Goal: Task Accomplishment & Management: Manage account settings

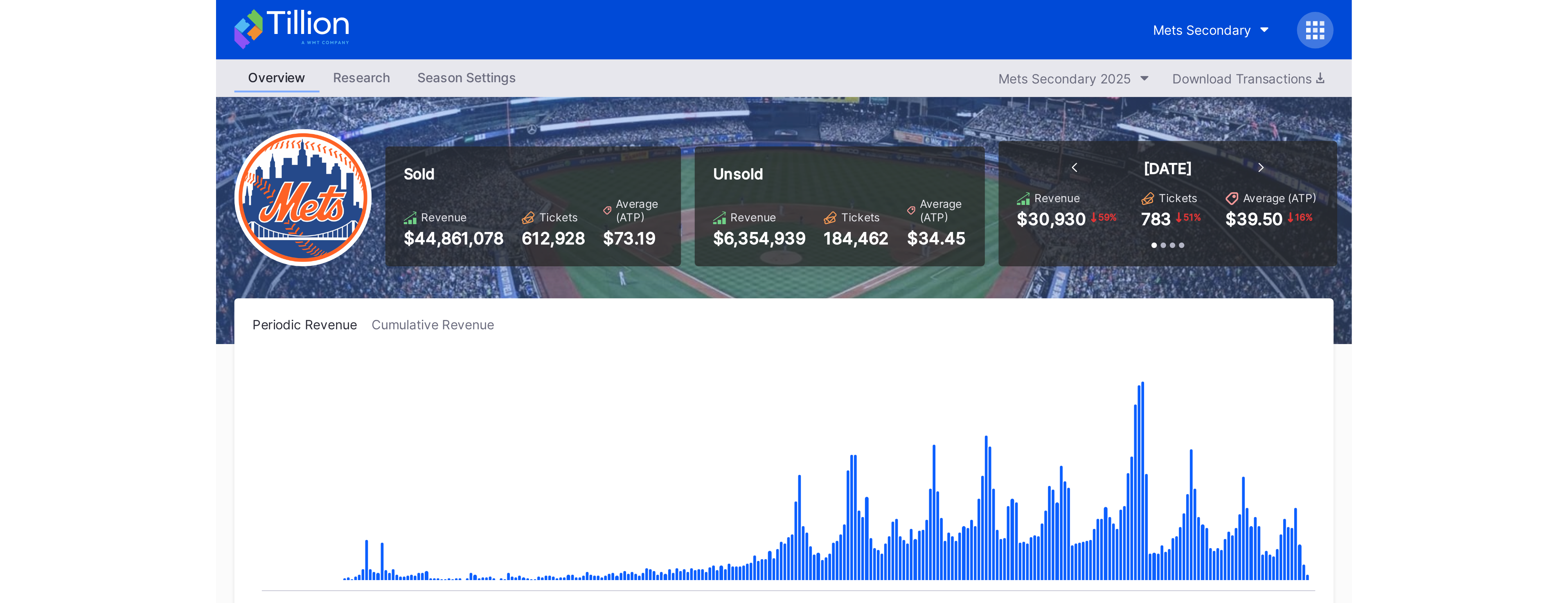
scroll to position [1701, 0]
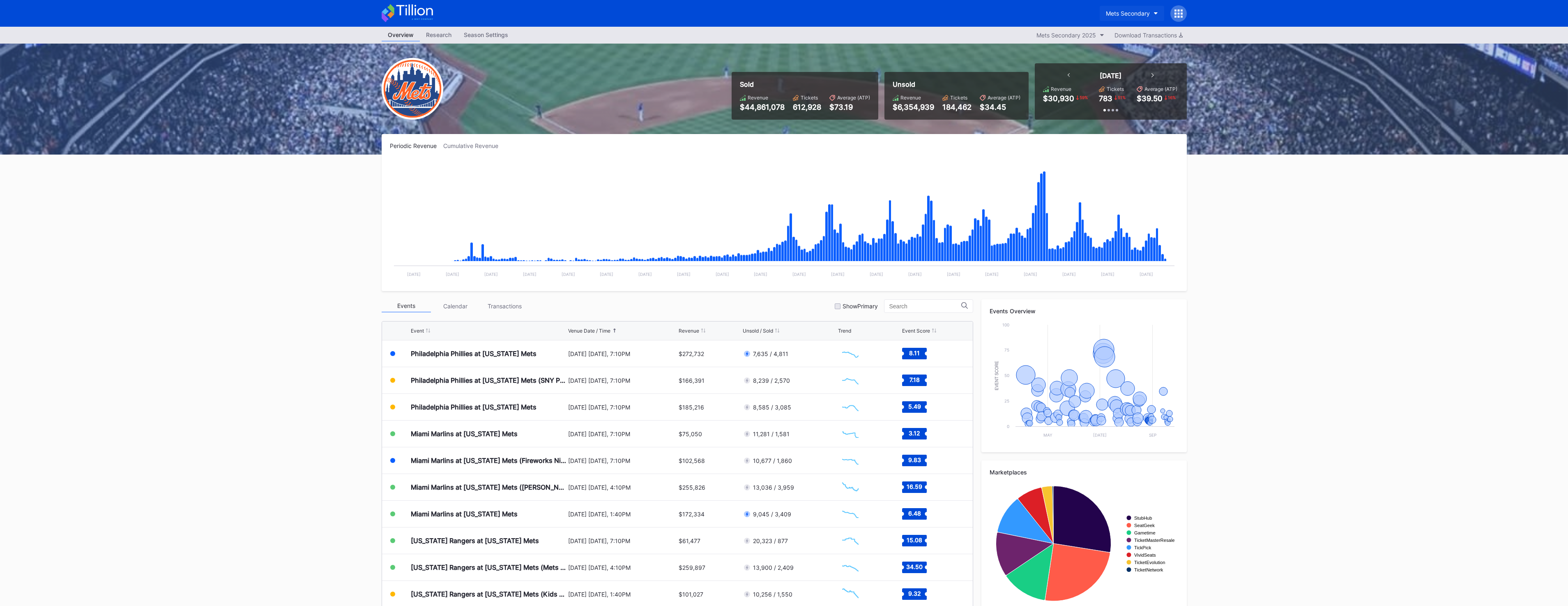
click at [522, 17] on button "Mets Secondary" at bounding box center [1132, 13] width 65 height 15
click at [522, 63] on div "Mets Primary" at bounding box center [1148, 67] width 98 height 15
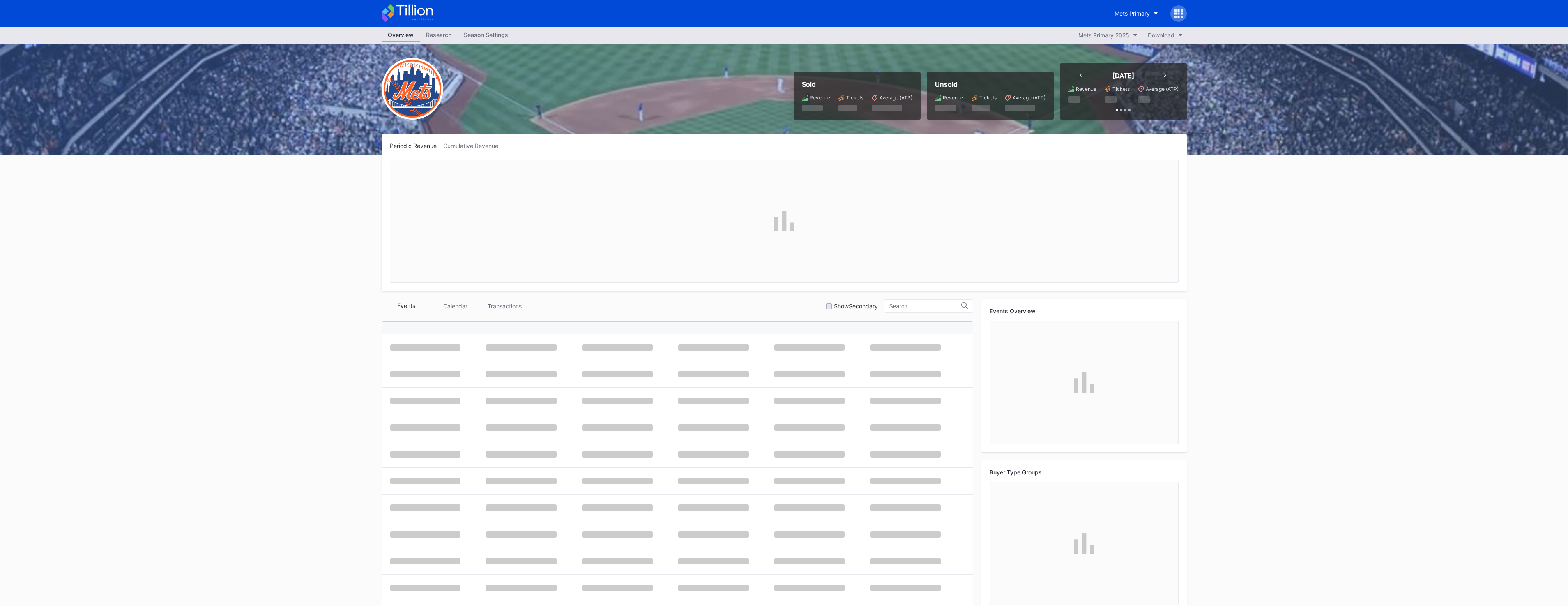
click at [513, 29] on div "Season Settings" at bounding box center [486, 34] width 57 height 12
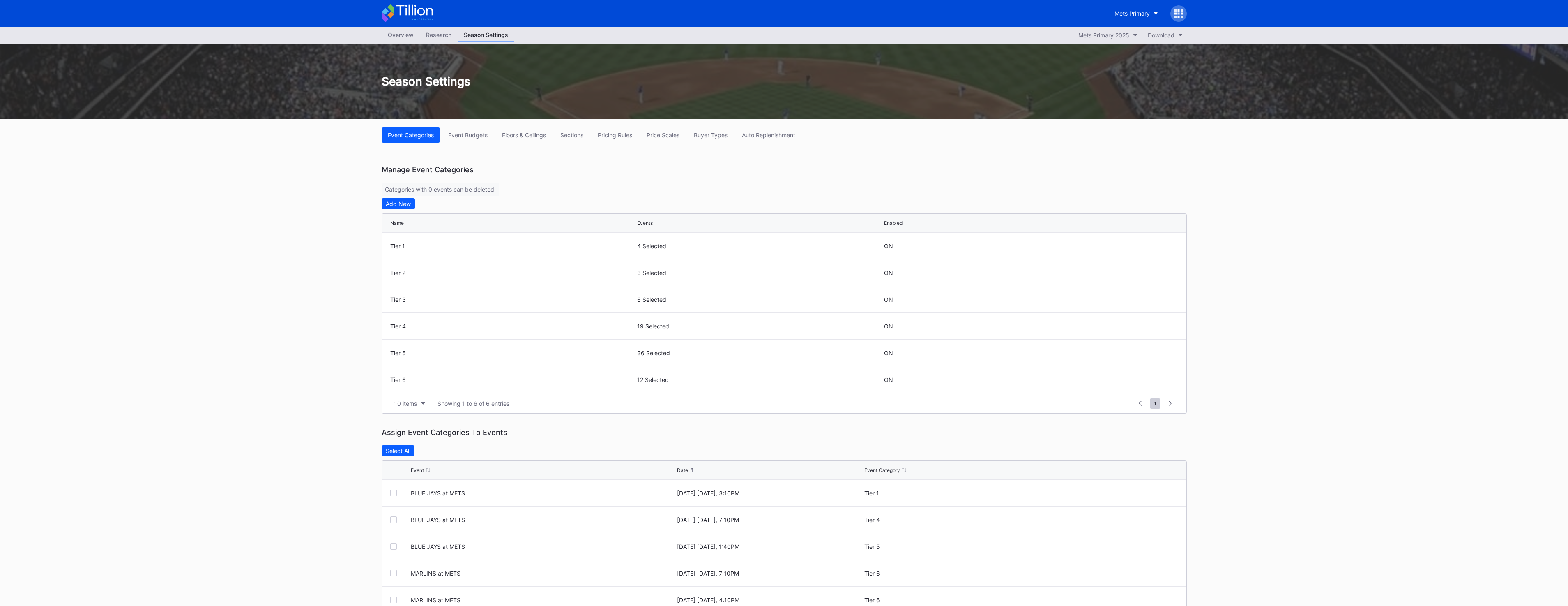
click at [499, 32] on div "Season Settings" at bounding box center [486, 35] width 57 height 13
click at [522, 134] on div "Pricing Rules" at bounding box center [615, 135] width 34 height 7
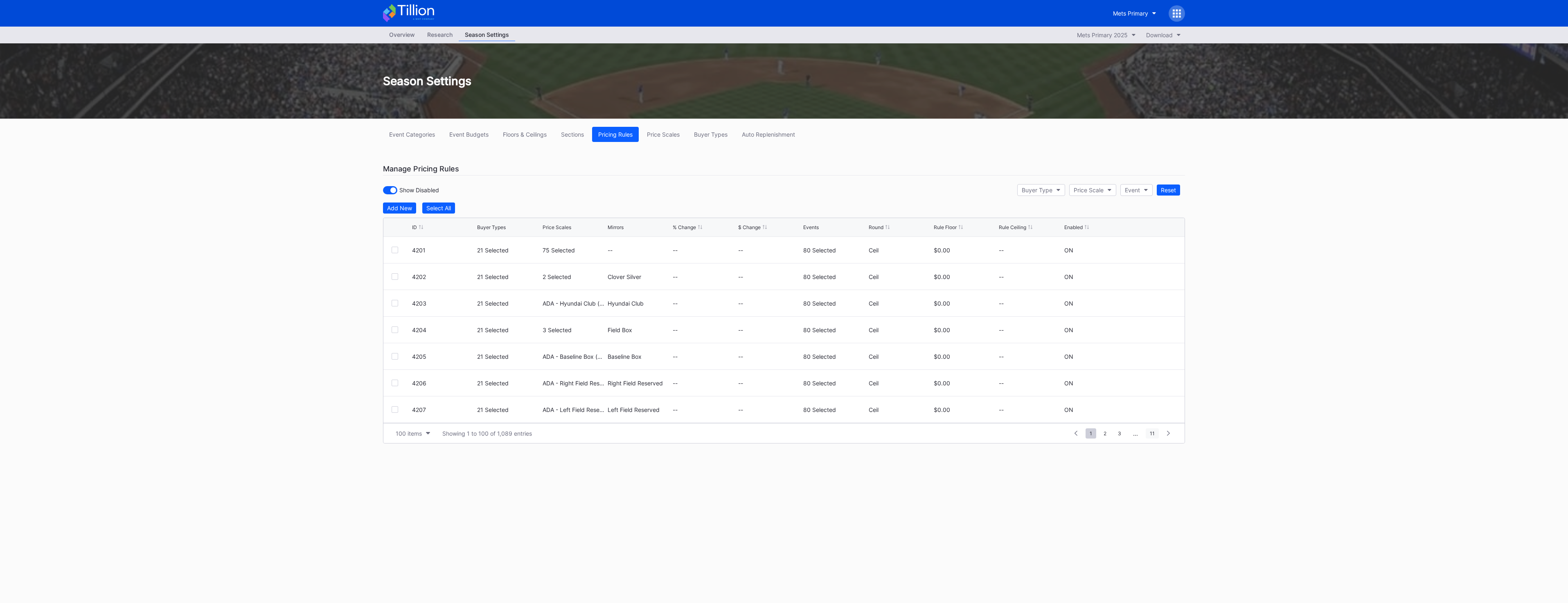
click at [520, 264] on span "11" at bounding box center [1152, 433] width 13 height 10
click at [399, 264] on div at bounding box center [402, 278] width 21 height 7
click at [396, 264] on div at bounding box center [394, 278] width 7 height 7
click at [520, 264] on icon at bounding box center [1146, 279] width 6 height 6
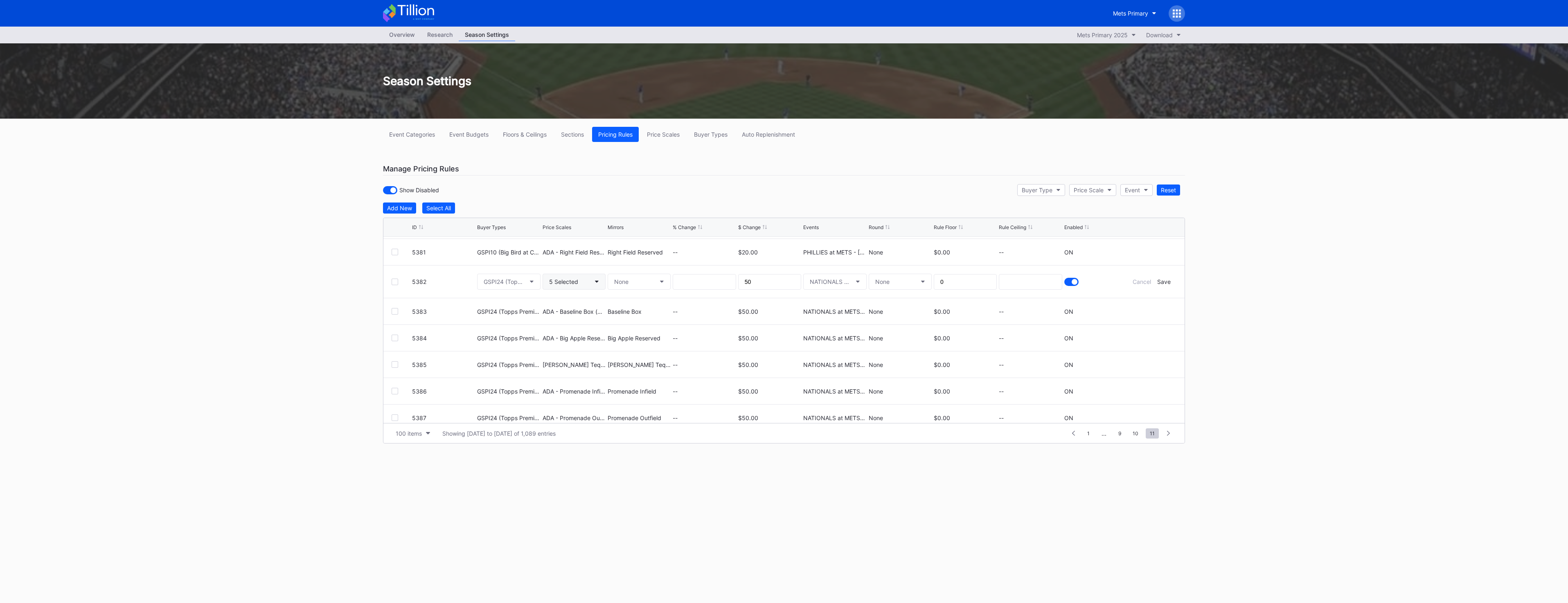
click at [520, 264] on div "5 Selected" at bounding box center [564, 281] width 29 height 7
click at [520, 264] on div "Excelsior Reserved (5557)" at bounding box center [595, 450] width 71 height 7
click at [520, 264] on input "exce" at bounding box center [586, 303] width 72 height 7
click at [520, 264] on div "Outfield Reserved (6735)" at bounding box center [594, 360] width 68 height 7
click at [520, 264] on input "out" at bounding box center [586, 303] width 72 height 7
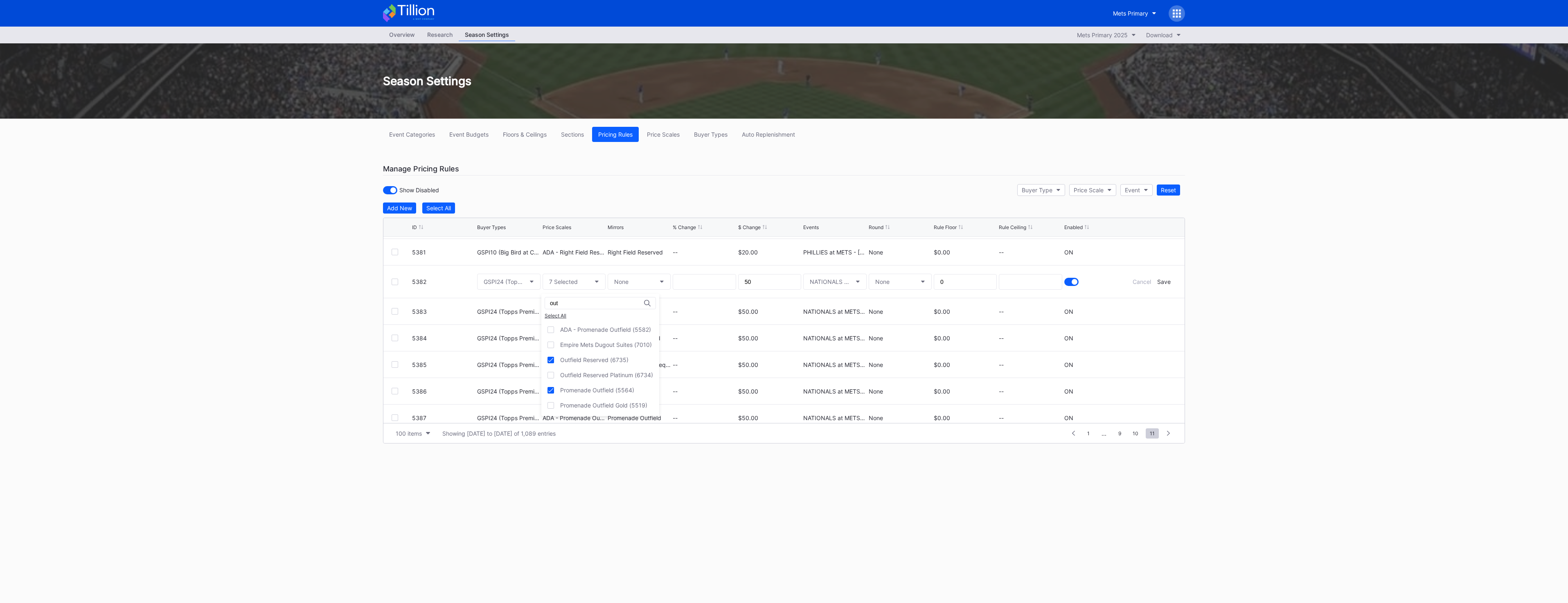
click at [520, 264] on input "out" at bounding box center [586, 303] width 72 height 7
click at [520, 264] on div "Left Field Reserved (6732)" at bounding box center [602, 344] width 122 height 15
click at [520, 264] on input "lef" at bounding box center [586, 303] width 72 height 7
click at [520, 264] on div "Field Box (5554)" at bounding box center [583, 344] width 45 height 7
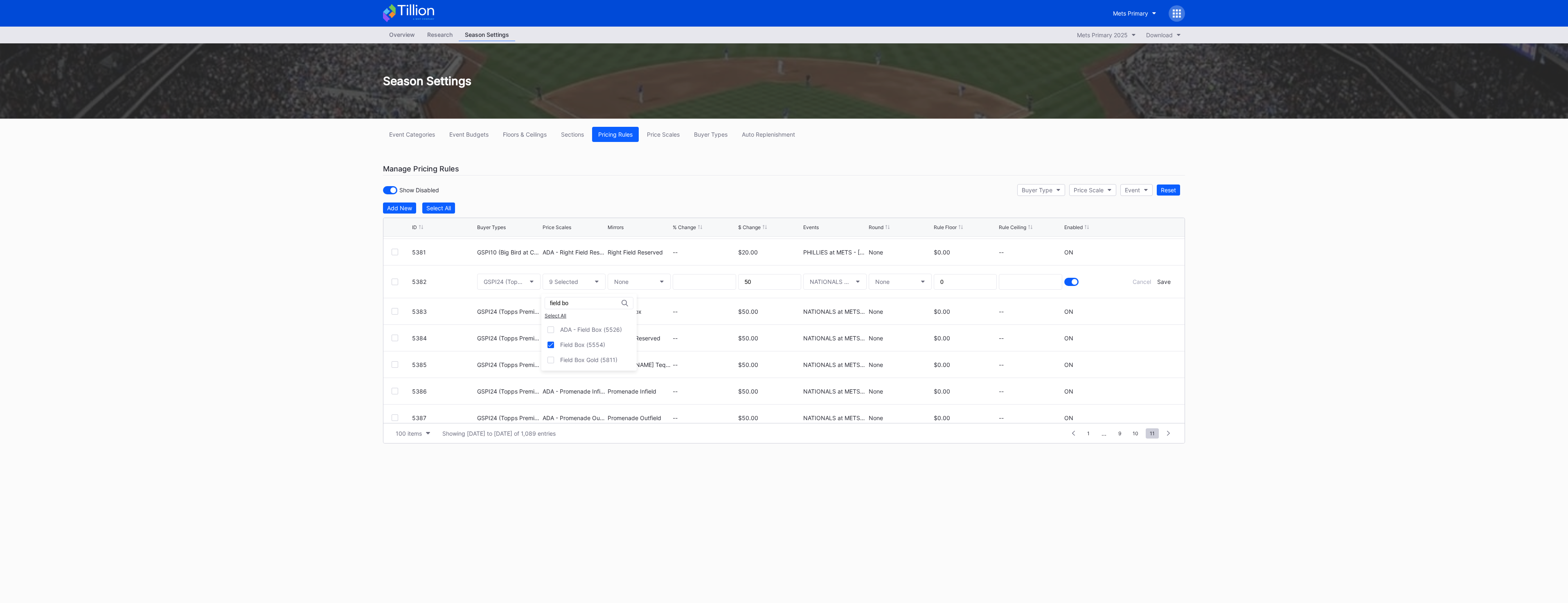
click at [520, 264] on input "field bo" at bounding box center [586, 303] width 72 height 7
type input "f"
type input "metro"
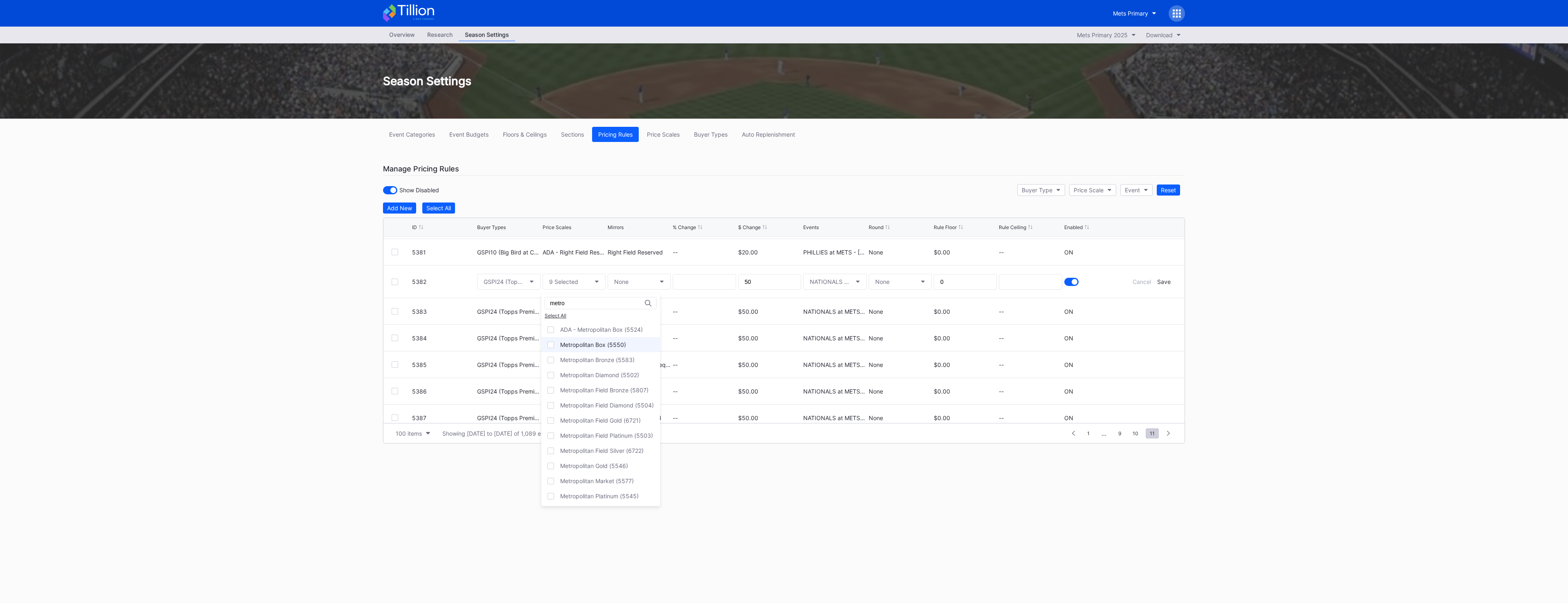
click at [520, 264] on div "Metropolitan Box (5550)" at bounding box center [593, 344] width 66 height 7
click at [520, 264] on div "Save" at bounding box center [1164, 281] width 13 height 7
click at [397, 206] on div "Add New" at bounding box center [399, 207] width 25 height 7
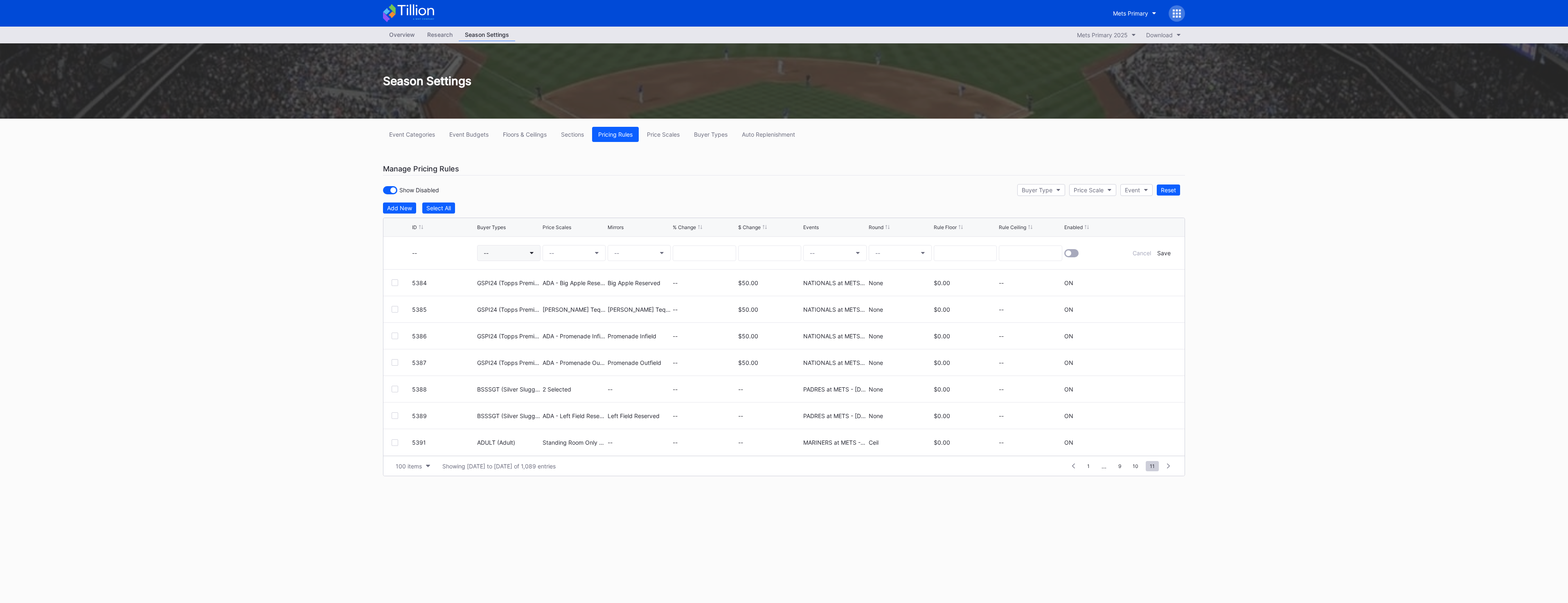
click at [491, 246] on button "--" at bounding box center [509, 253] width 63 height 16
type input "b"
type input "gspi24"
click at [520, 264] on div "GSPI24 (Topps Premium Card Offer)" at bounding box center [545, 301] width 98 height 7
click at [520, 252] on button "--" at bounding box center [574, 253] width 63 height 16
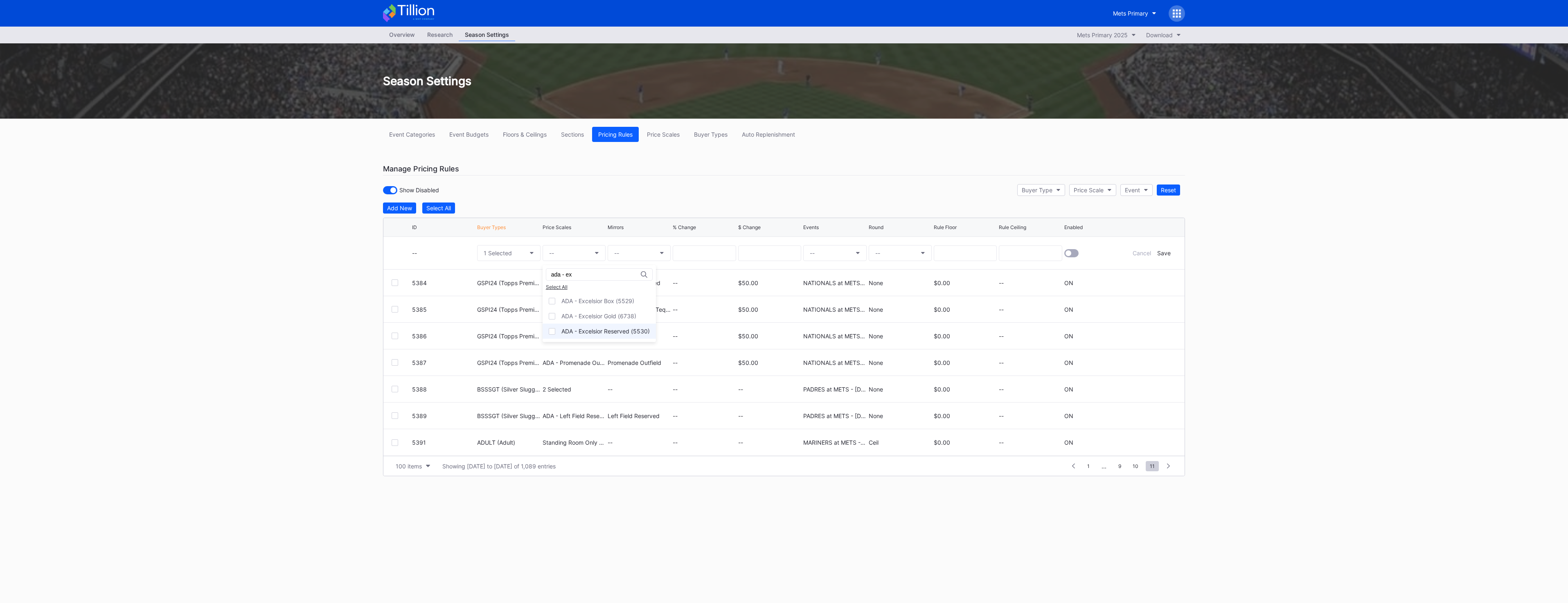
type input "ada - ex"
click at [520, 264] on div "ADA - Excelsior Reserved (5530)" at bounding box center [605, 330] width 88 height 7
click at [520, 253] on button "--" at bounding box center [639, 253] width 63 height 16
type input "exce"
click at [520, 264] on div "Excelsior Reserved (5557)" at bounding box center [657, 413] width 100 height 15
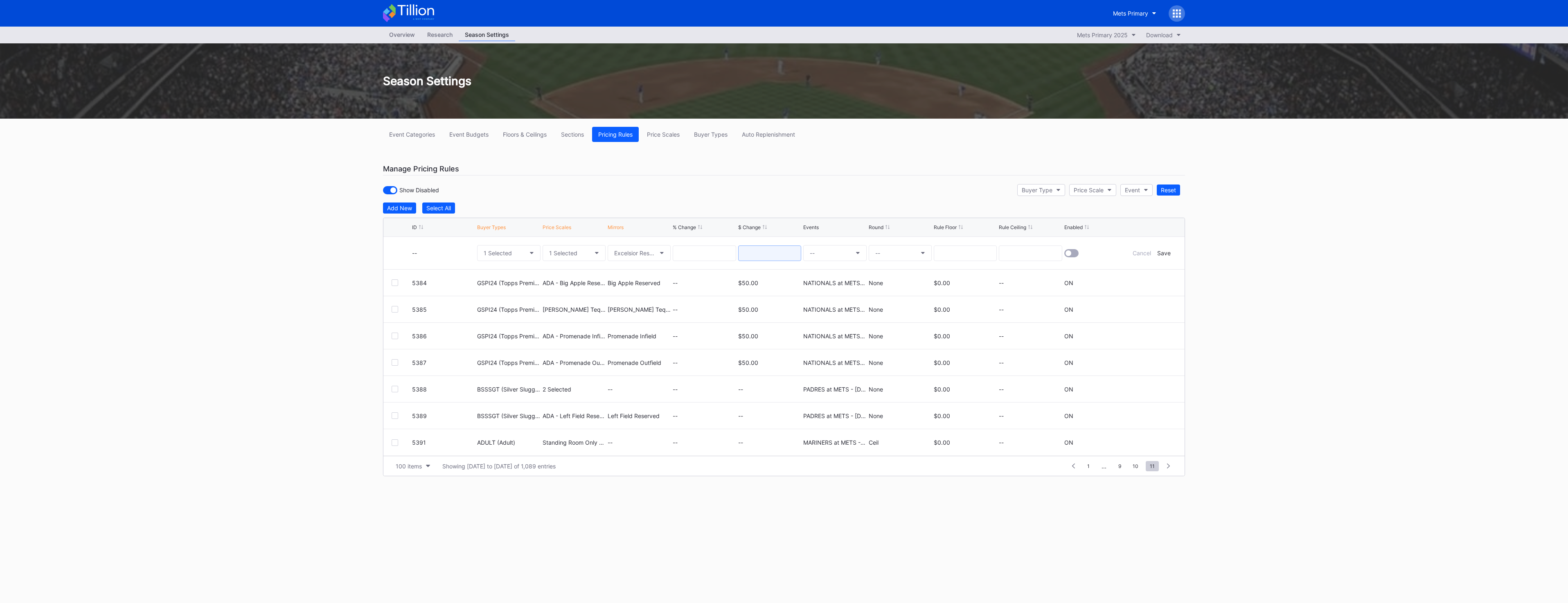
click at [520, 259] on input at bounding box center [770, 253] width 63 height 16
type input "50"
click at [520, 247] on button "--" at bounding box center [835, 253] width 63 height 16
click at [520, 264] on div "NATIONALS at METS - [DATE]" at bounding box center [875, 495] width 143 height 15
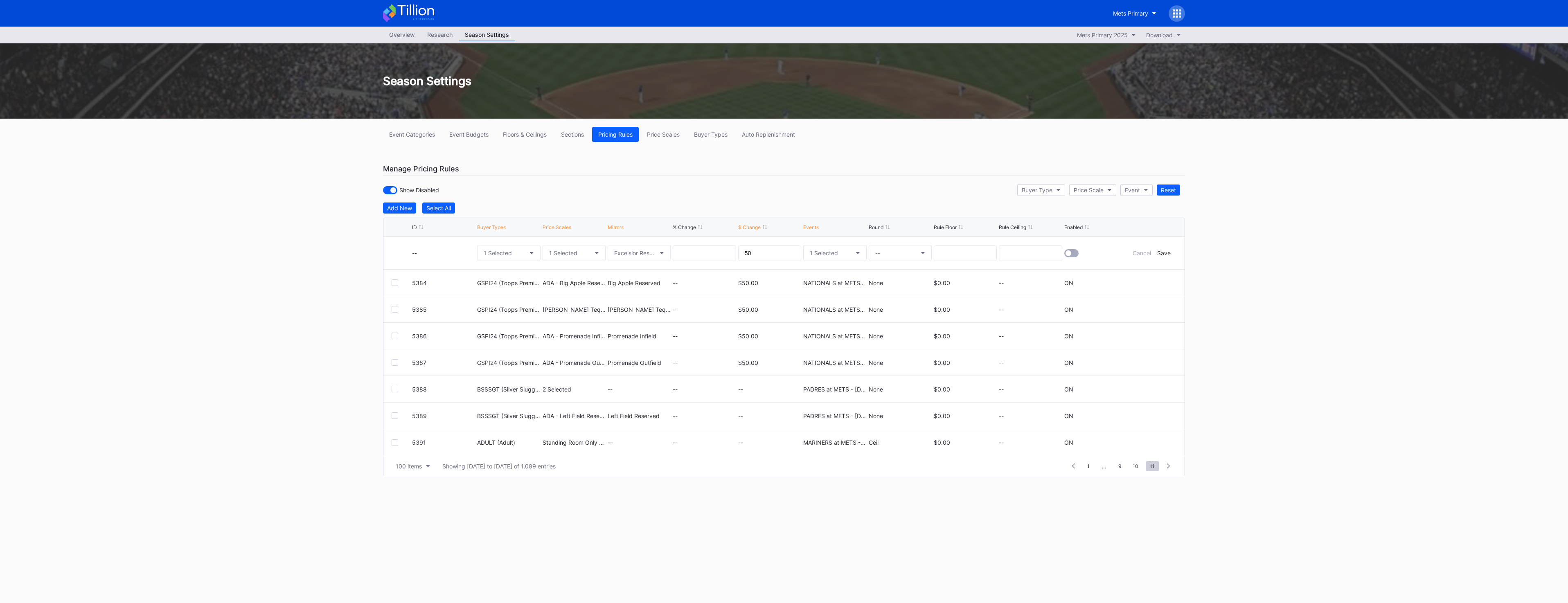
click at [520, 262] on div "--" at bounding box center [900, 253] width 63 height 32
click at [520, 254] on button "--" at bounding box center [900, 253] width 63 height 16
click at [520, 264] on div "None" at bounding box center [882, 276] width 15 height 7
click at [520, 254] on div at bounding box center [1096, 253] width 63 height 32
click at [520, 254] on div at bounding box center [1071, 253] width 15 height 8
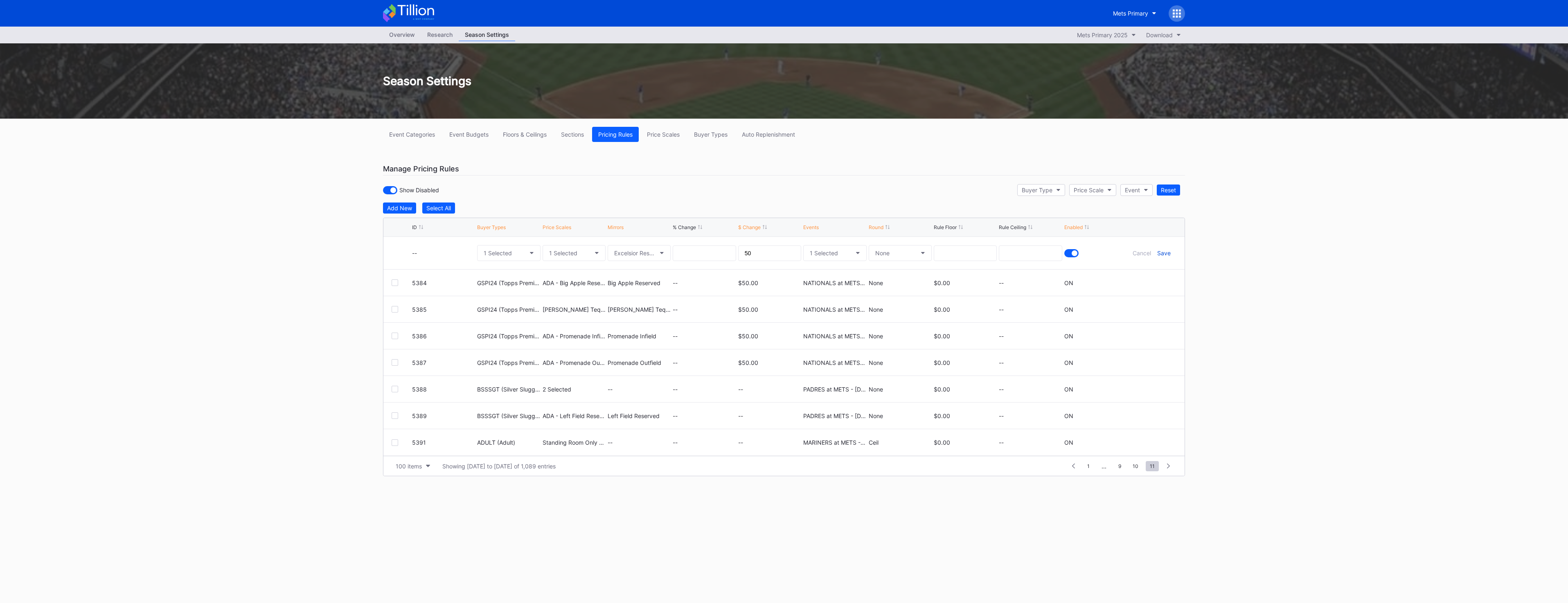
click at [520, 253] on div "Save" at bounding box center [1164, 253] width 13 height 7
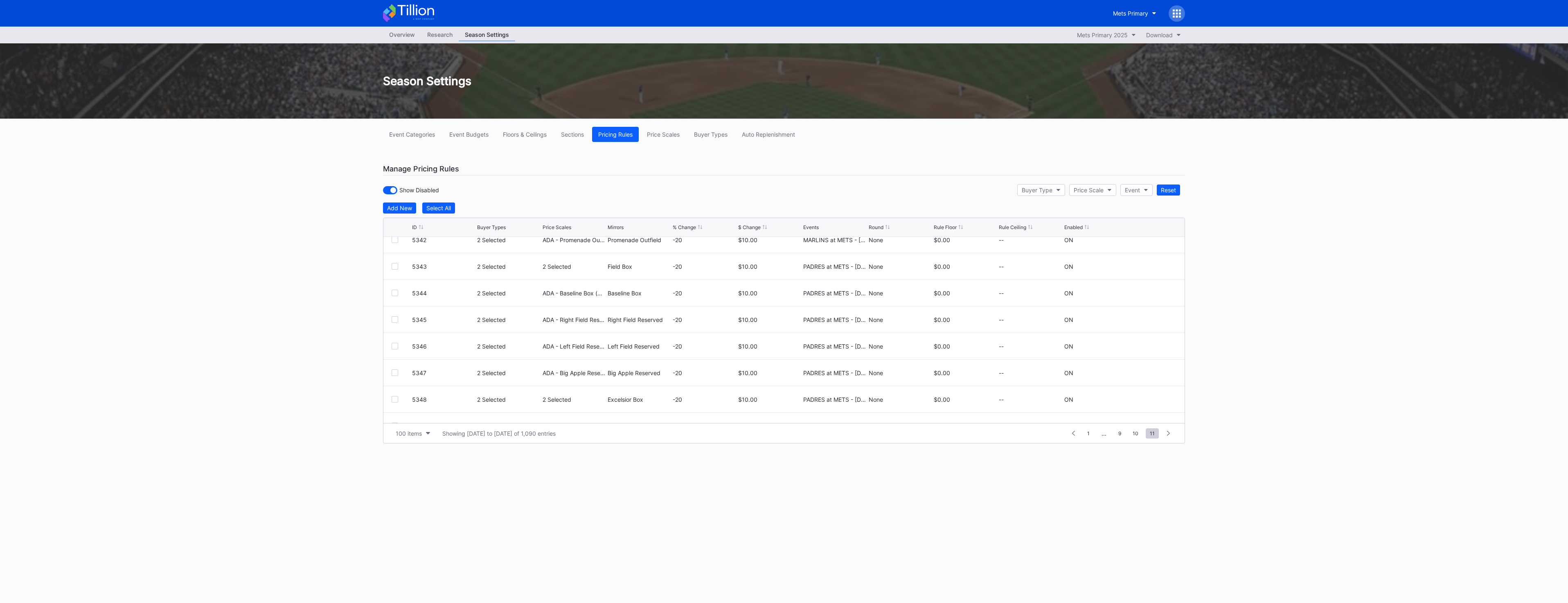
scroll to position [2207, 0]
click at [391, 206] on div "Add New" at bounding box center [399, 207] width 25 height 7
click at [501, 257] on button "--" at bounding box center [509, 253] width 63 height 16
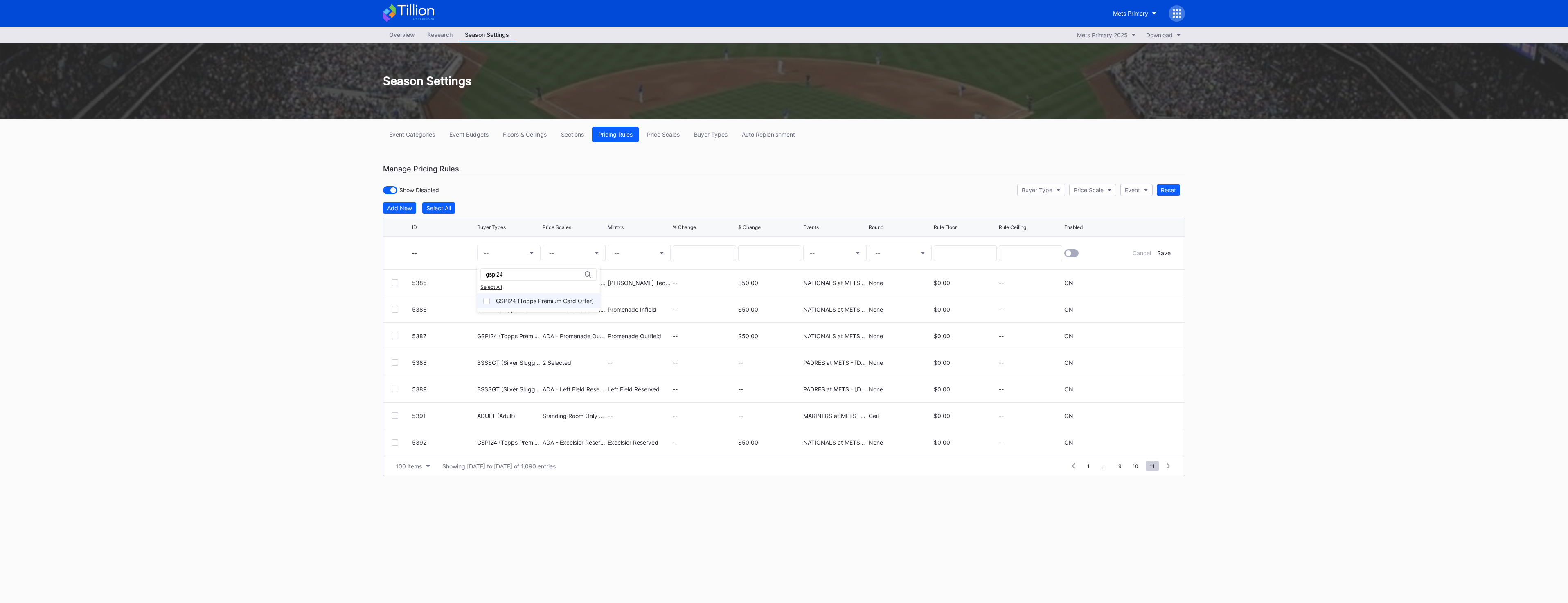
type input "gspi24"
click at [520, 264] on div "GSPI24 (Topps Premium Card Offer)" at bounding box center [539, 301] width 123 height 15
click at [520, 260] on button "--" at bounding box center [574, 253] width 63 height 16
type input "ada - le"
click at [520, 264] on div "ADA - Left Field Reserved (6733)" at bounding box center [600, 301] width 114 height 15
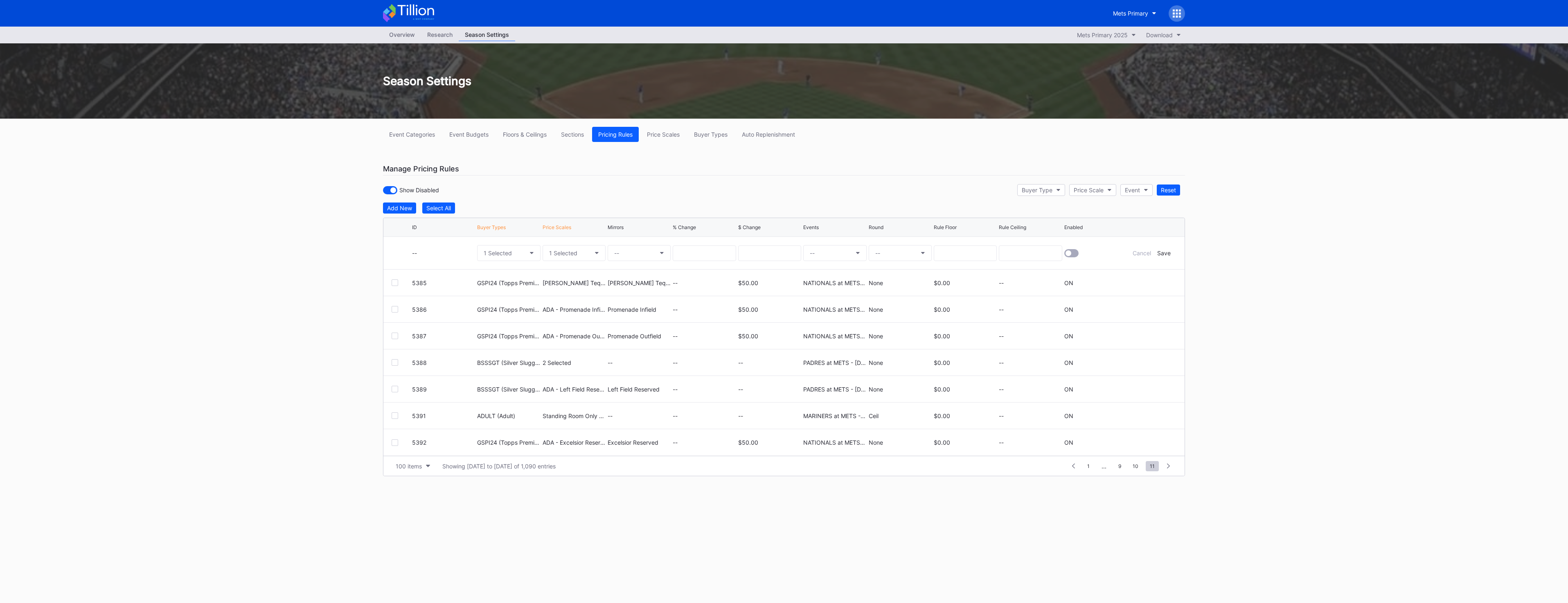
click at [520, 256] on button "--" at bounding box center [639, 253] width 63 height 16
type input "left fi"
click at [520, 264] on div "Left Field Reserved (6732)" at bounding box center [649, 306] width 72 height 7
click at [520, 258] on input at bounding box center [770, 253] width 63 height 16
type input "50"
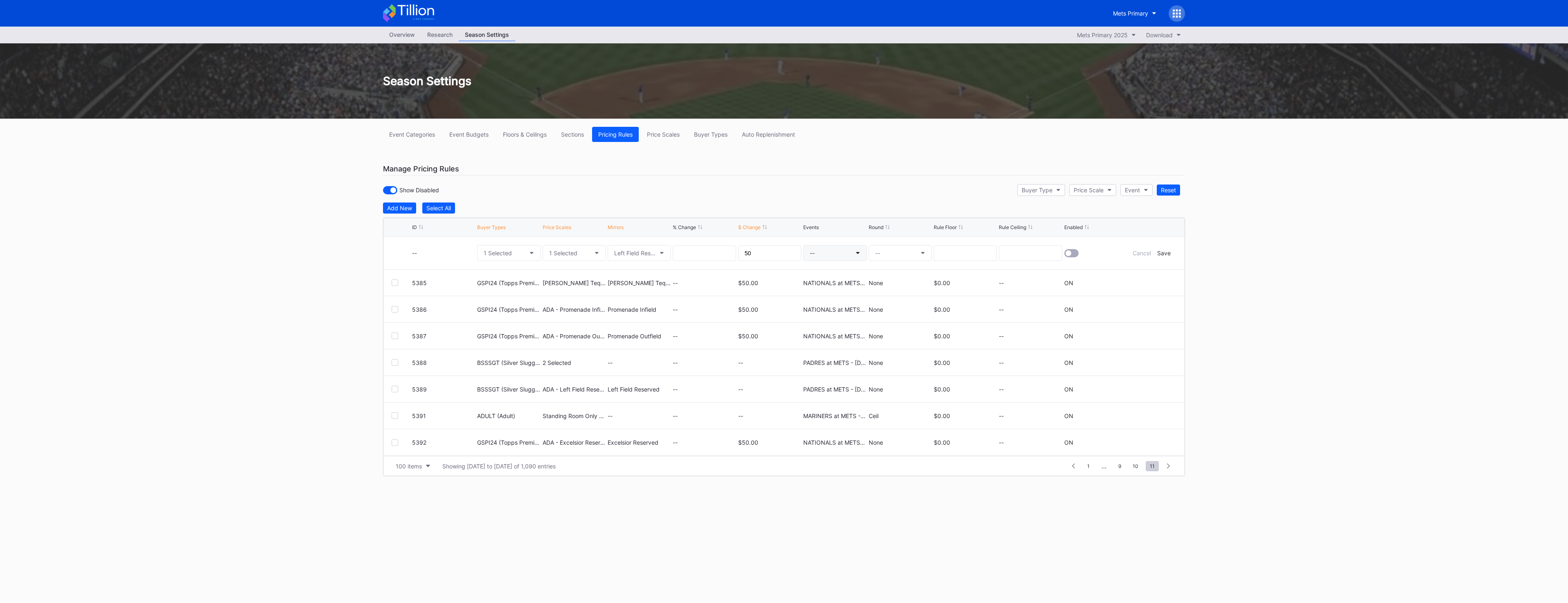
click at [520, 253] on button "--" at bounding box center [835, 253] width 63 height 16
click at [520, 264] on div "NATIONALS at METS - [DATE]" at bounding box center [863, 495] width 81 height 7
click at [520, 257] on button "--" at bounding box center [900, 253] width 63 height 16
click at [520, 264] on div "None" at bounding box center [883, 276] width 29 height 15
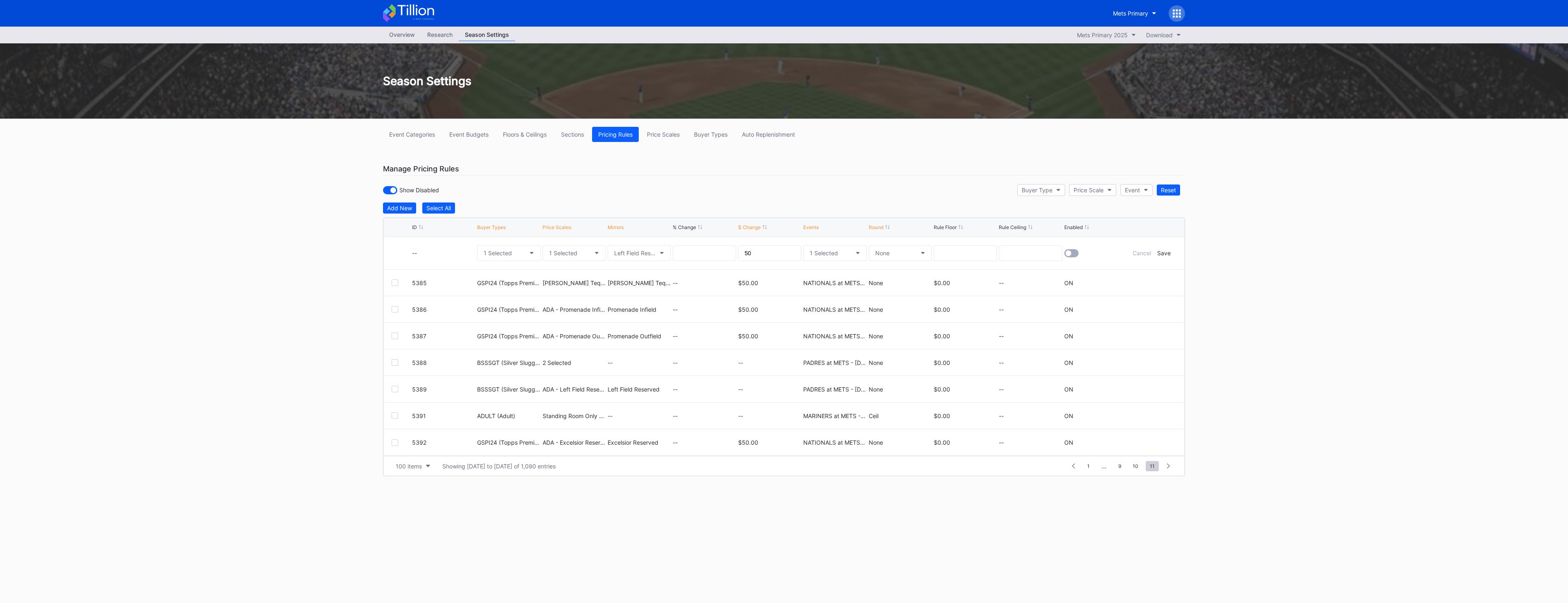
click at [520, 253] on div at bounding box center [1068, 253] width 5 height 5
click at [520, 251] on div "Save" at bounding box center [1164, 253] width 13 height 7
click at [395, 205] on div "Add New" at bounding box center [399, 207] width 25 height 7
click at [506, 249] on button "--" at bounding box center [509, 253] width 63 height 16
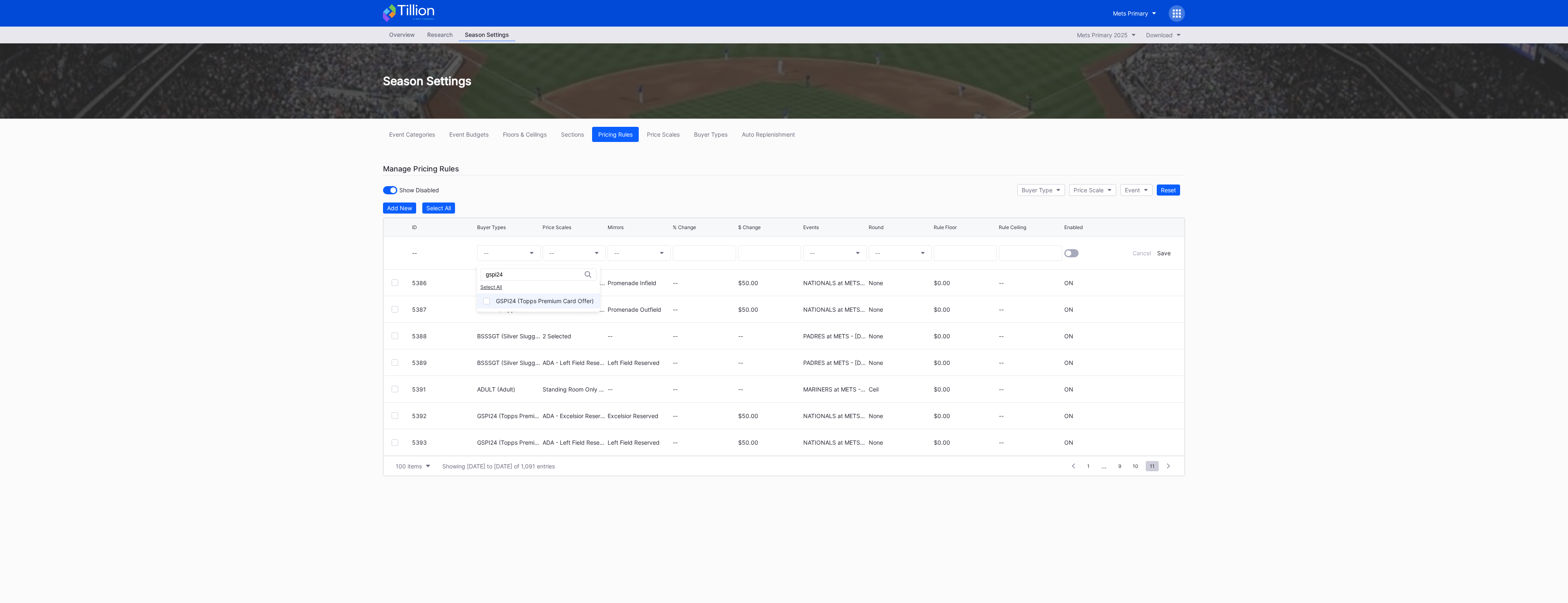
type input "gspi24"
click at [515, 264] on div "GSPI24 (Topps Premium Card Offer)" at bounding box center [545, 301] width 98 height 7
click at [520, 253] on button "--" at bounding box center [574, 253] width 63 height 16
type input "ada - fi"
click at [520, 264] on div "ADA - Field Box (5526)" at bounding box center [592, 301] width 100 height 15
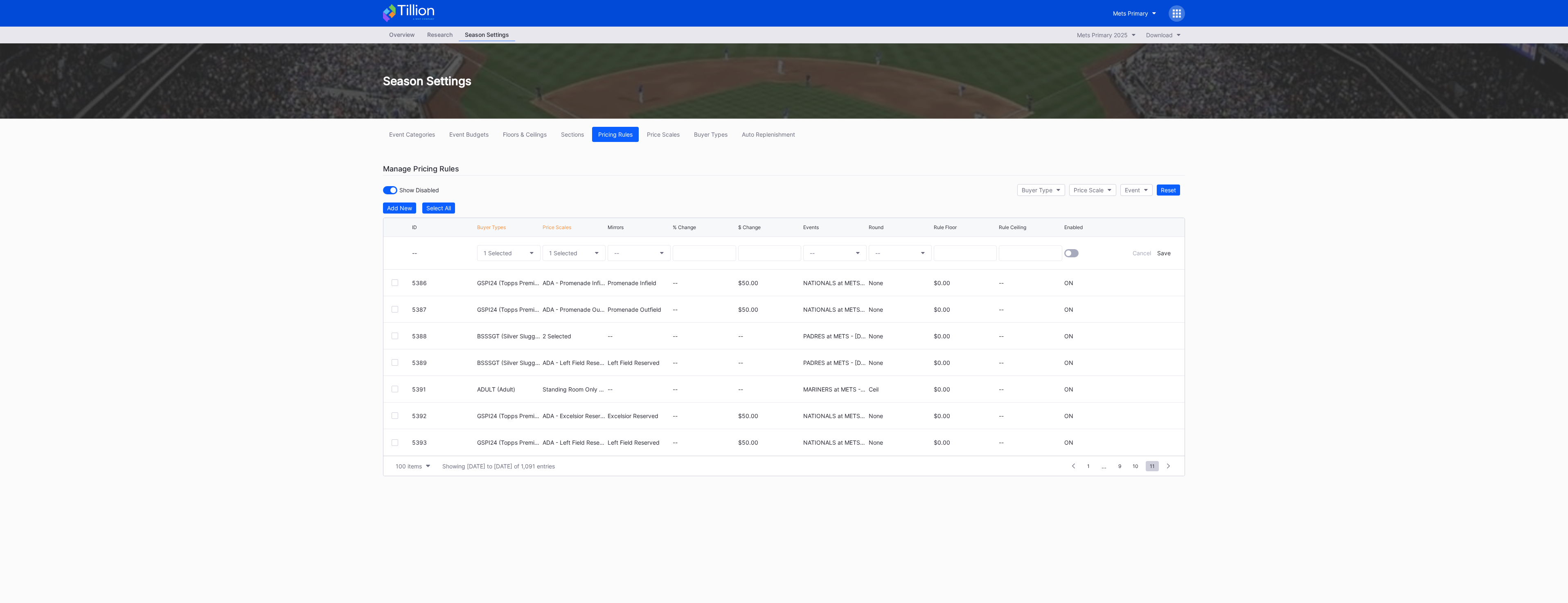
click at [520, 254] on button "--" at bounding box center [639, 253] width 63 height 16
type input "field b"
click at [520, 264] on div "Field Box (5554)" at bounding box center [636, 306] width 45 height 7
click at [520, 251] on input at bounding box center [770, 253] width 63 height 16
type input "50"
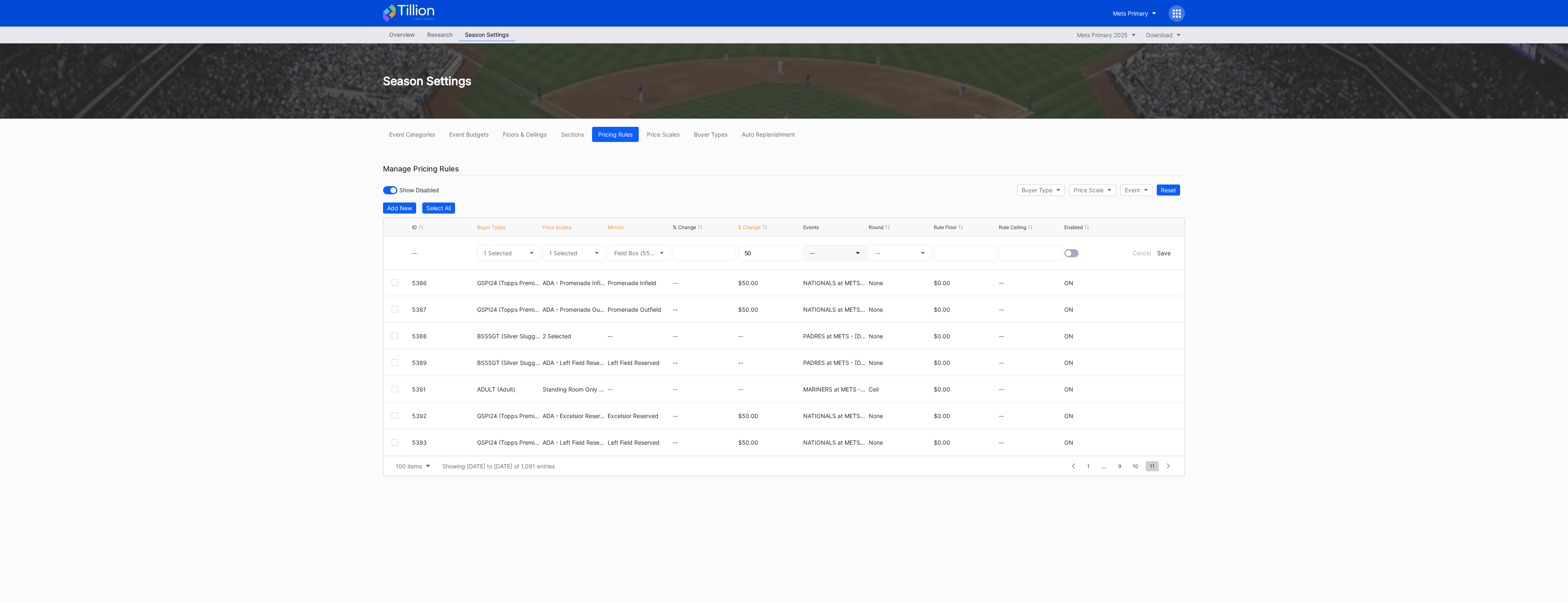
click at [520, 260] on button "--" at bounding box center [835, 253] width 63 height 16
click at [520, 256] on button "--" at bounding box center [835, 253] width 63 height 16
click at [520, 264] on div "NATIONALS at METS - [DATE]" at bounding box center [875, 495] width 143 height 15
click at [520, 255] on button "--" at bounding box center [900, 253] width 63 height 16
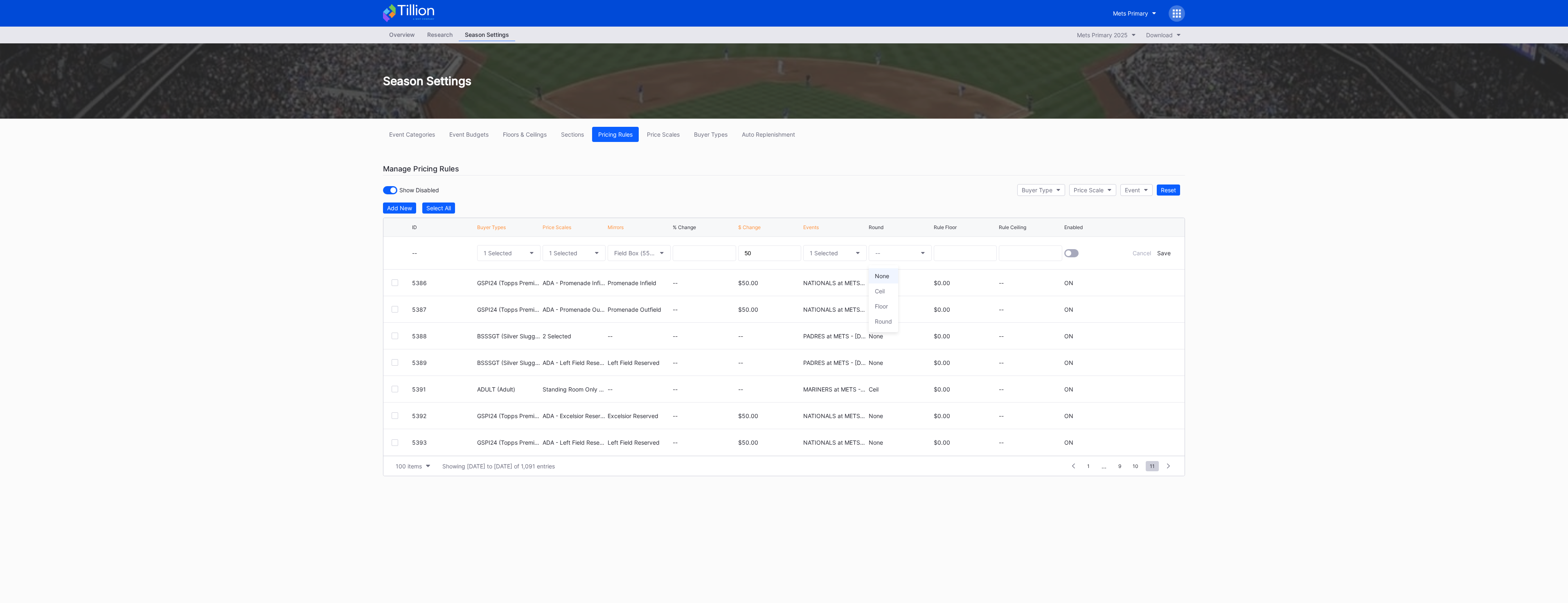
click at [520, 264] on div "None" at bounding box center [882, 276] width 15 height 7
click at [520, 253] on div at bounding box center [1071, 253] width 15 height 8
click at [515, 251] on button "1 Selected" at bounding box center [509, 253] width 63 height 16
click at [496, 259] on button "1 Selected" at bounding box center [509, 253] width 63 height 16
type input "ad"
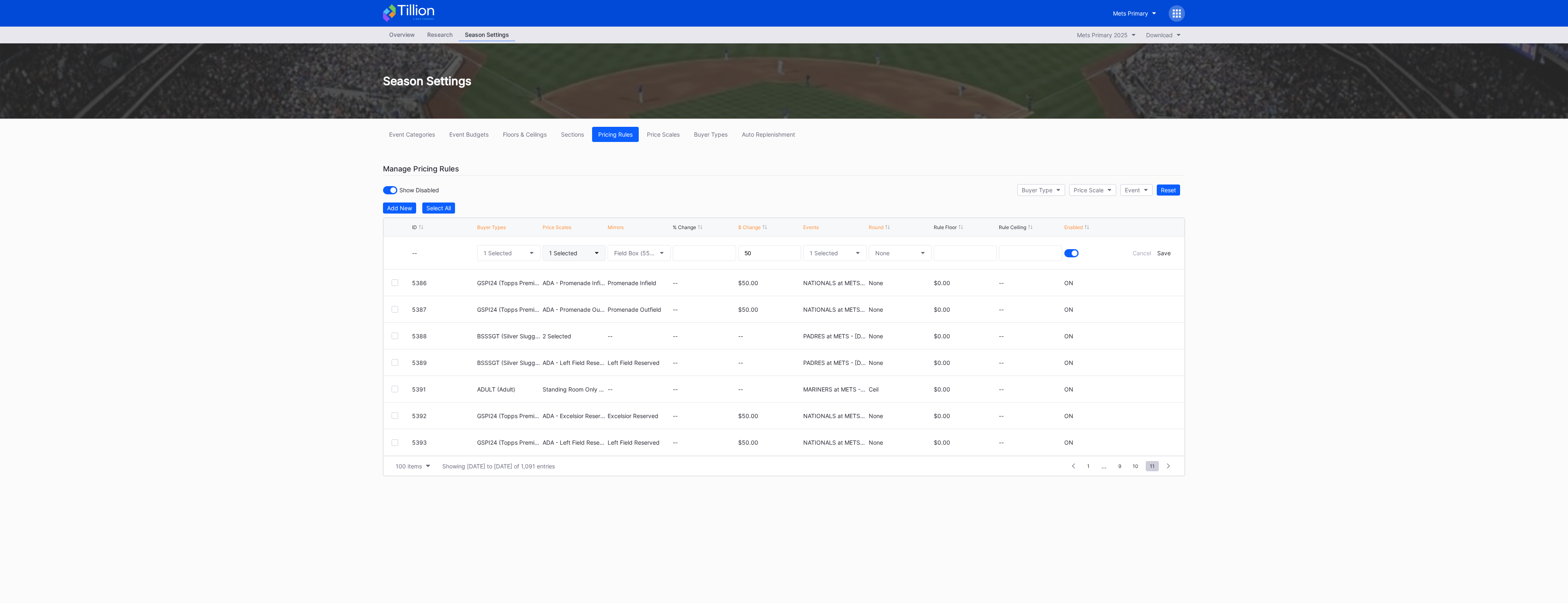
click at [520, 253] on div "1 Selected" at bounding box center [563, 253] width 28 height 7
type input "ada"
click at [520, 264] on div "ADA - Metropolitan Box (5524)" at bounding box center [603, 389] width 83 height 7
click at [520, 253] on div "Save" at bounding box center [1164, 253] width 13 height 7
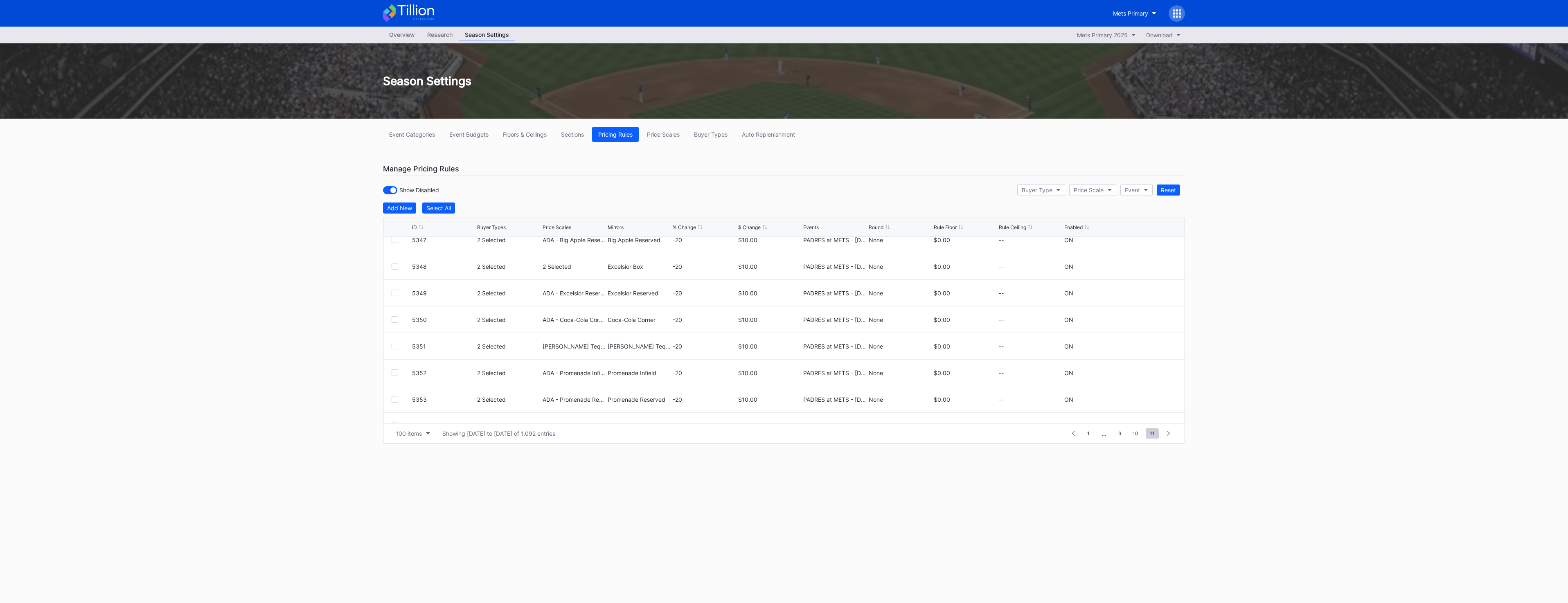
scroll to position [2260, 0]
